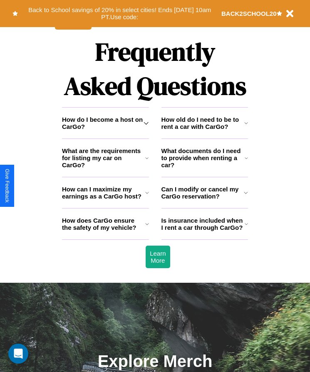
scroll to position [1087, 0]
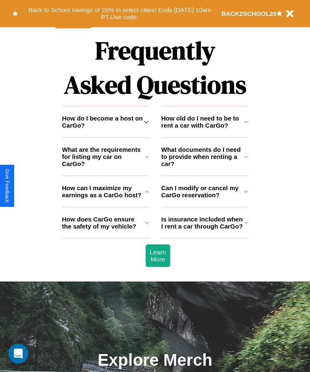
click at [247, 160] on icon at bounding box center [246, 156] width 3 height 7
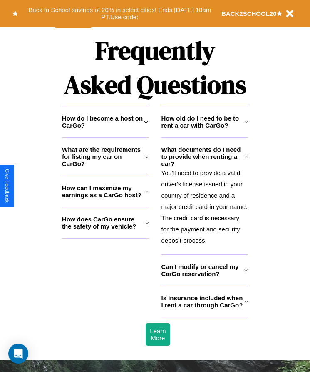
click at [105, 230] on h3 "How does CarGo ensure the safety of my vehicle?" at bounding box center [103, 222] width 83 height 14
click at [246, 305] on icon at bounding box center [246, 301] width 3 height 7
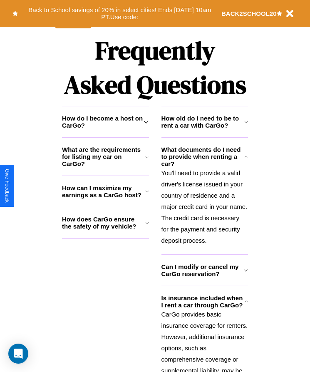
click at [105, 230] on h3 "How does CarGo ensure the safety of my vehicle?" at bounding box center [103, 222] width 83 height 14
